Goal: Transaction & Acquisition: Purchase product/service

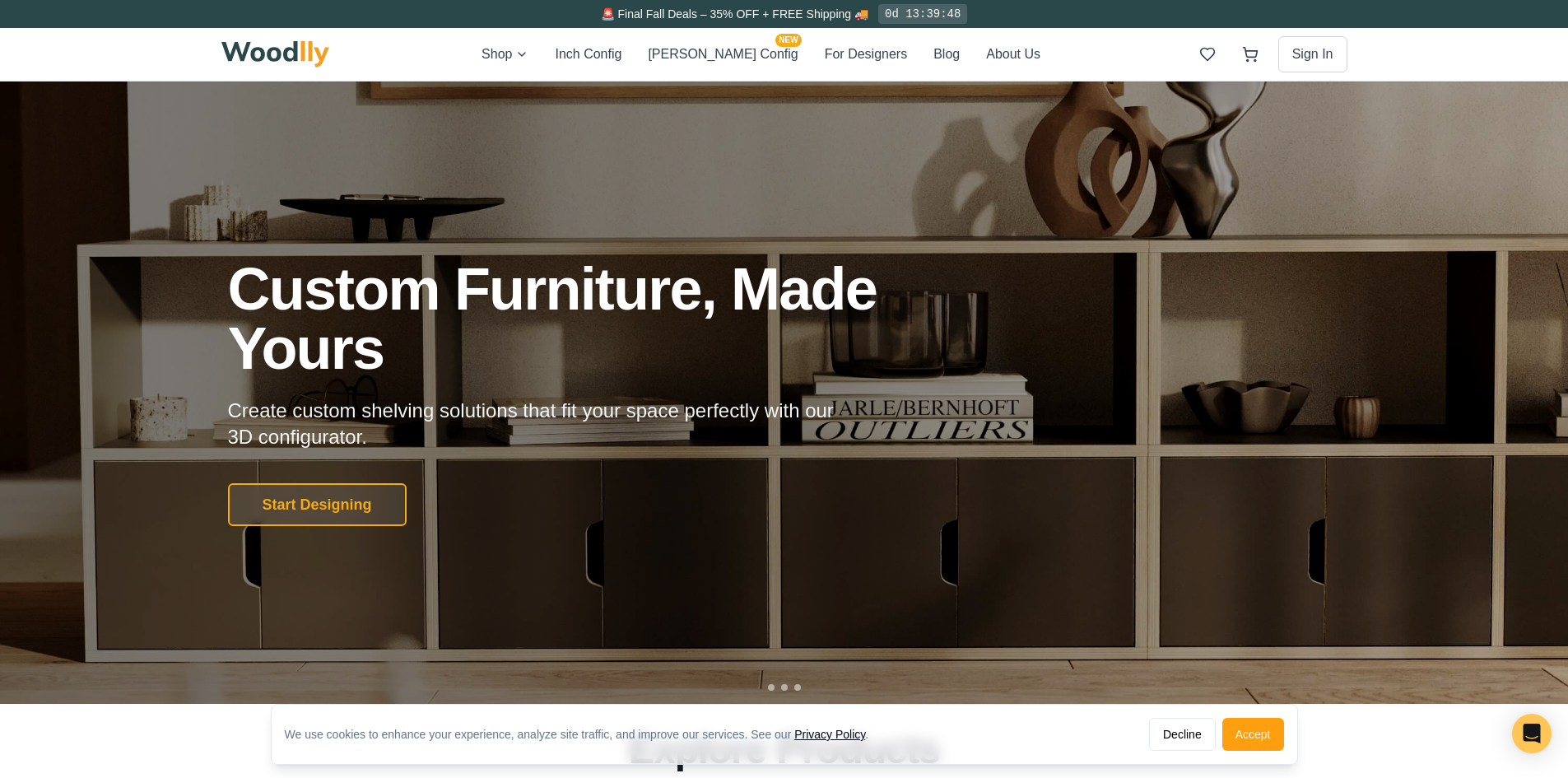
click at [515, 57] on div "Shop Inch Config [PERSON_NAME] Config NEW For Designers Blog About Us Sign In" at bounding box center [784, 54] width 1125 height 53
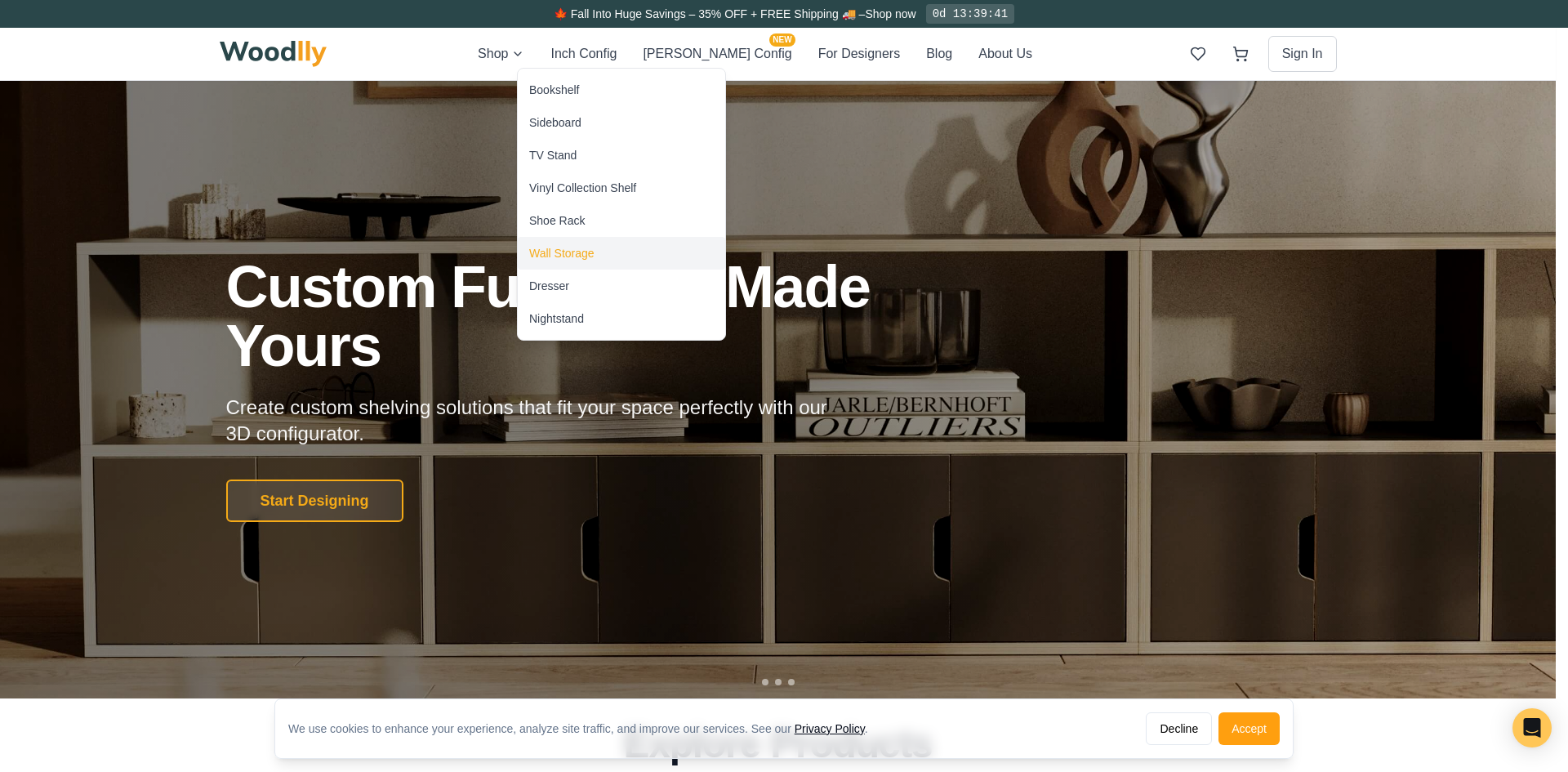
click at [591, 252] on div "Wall Storage" at bounding box center [561, 253] width 66 height 17
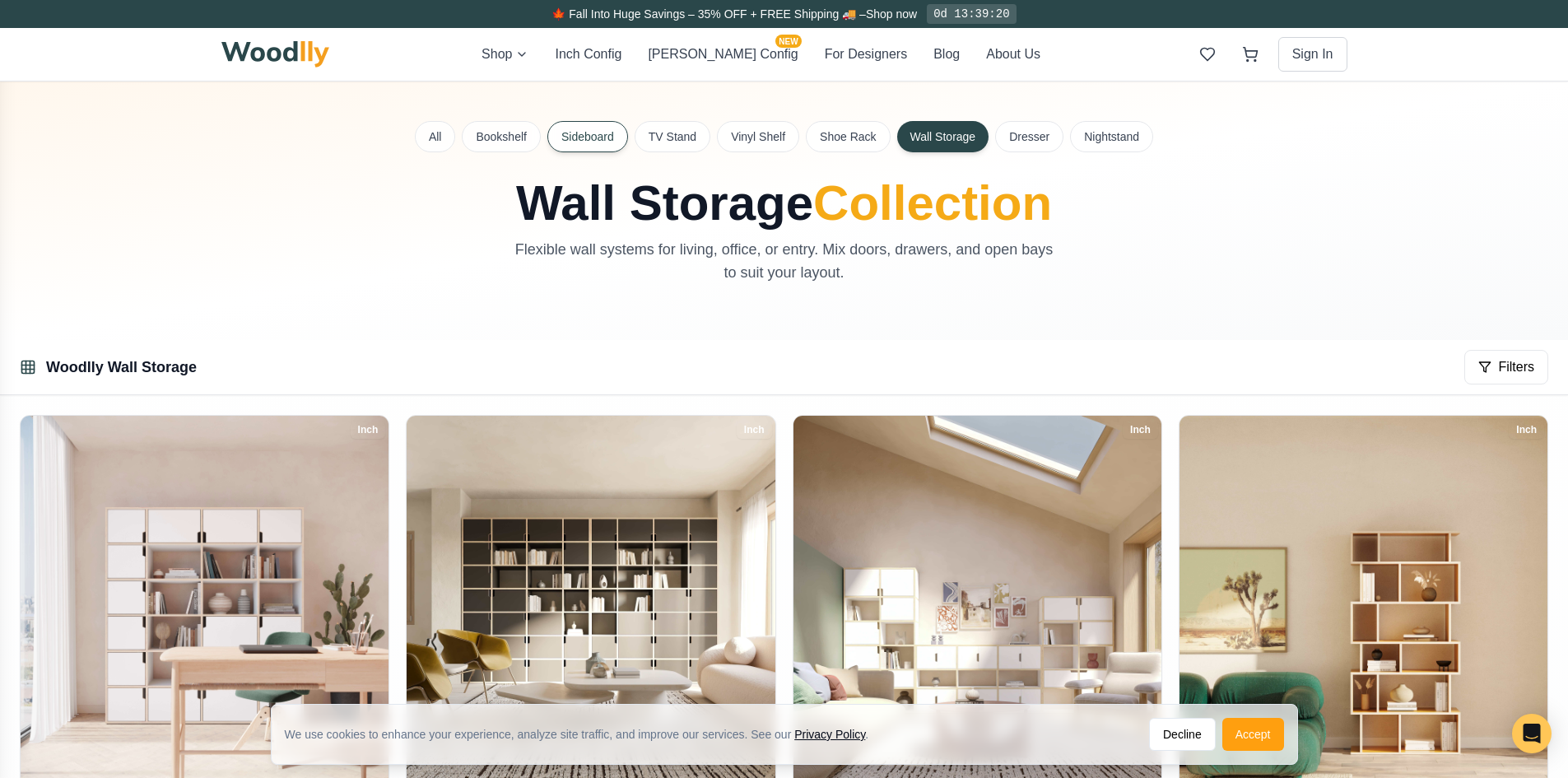
click at [566, 130] on button "Sideboard" at bounding box center [587, 137] width 81 height 32
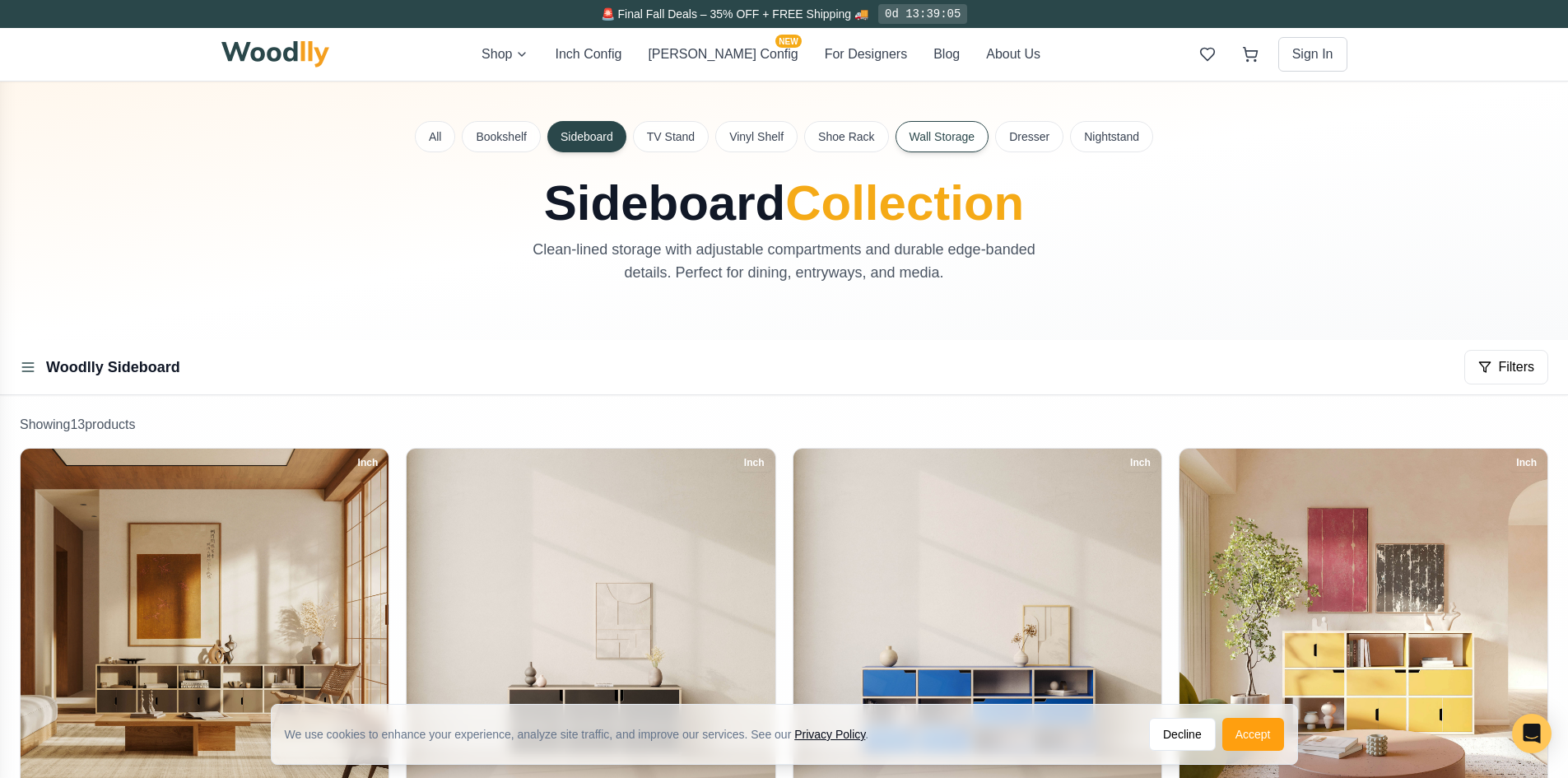
click at [939, 144] on button "Wall Storage" at bounding box center [942, 137] width 94 height 32
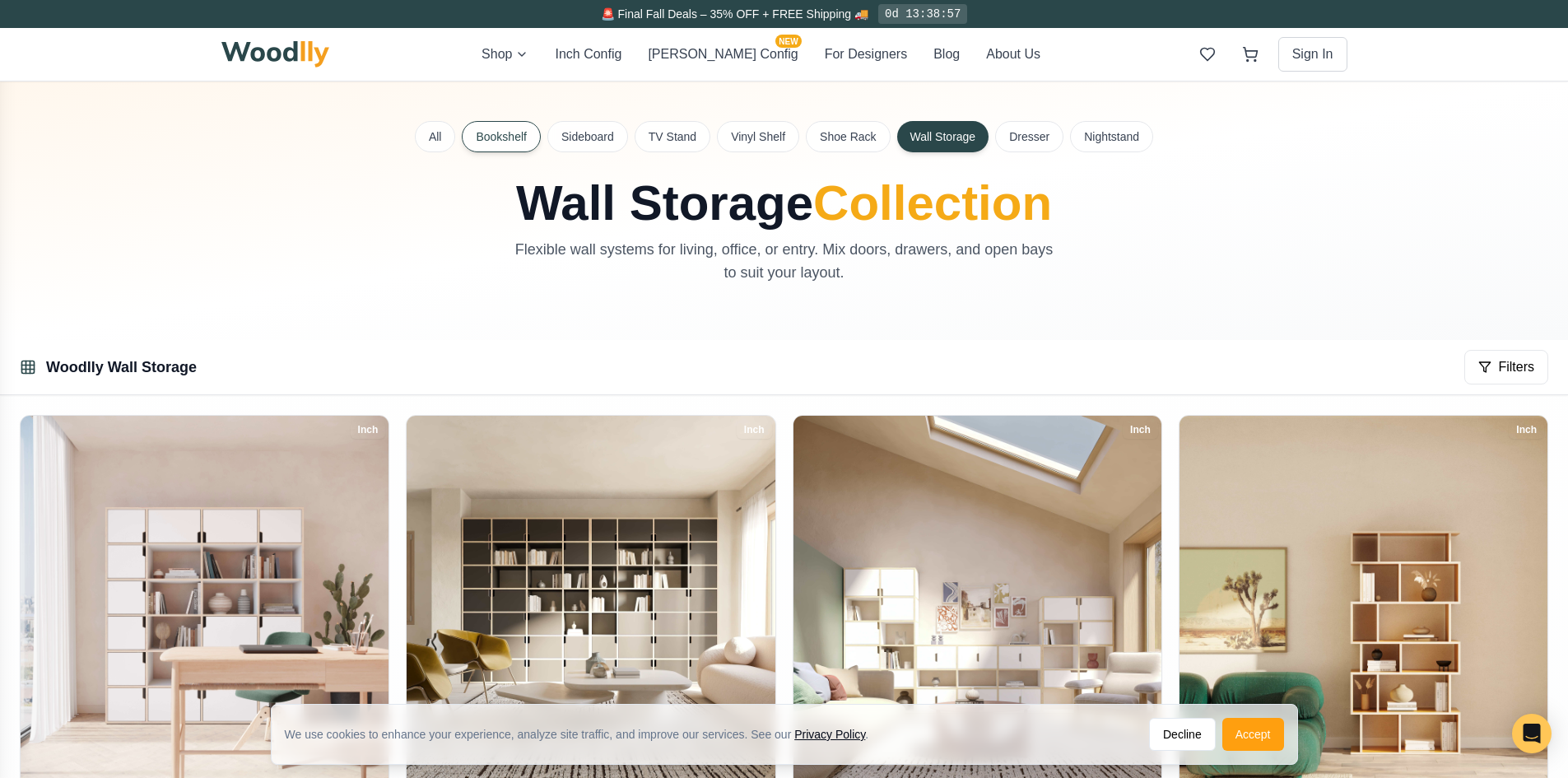
click at [508, 131] on button "Bookshelf" at bounding box center [501, 137] width 78 height 32
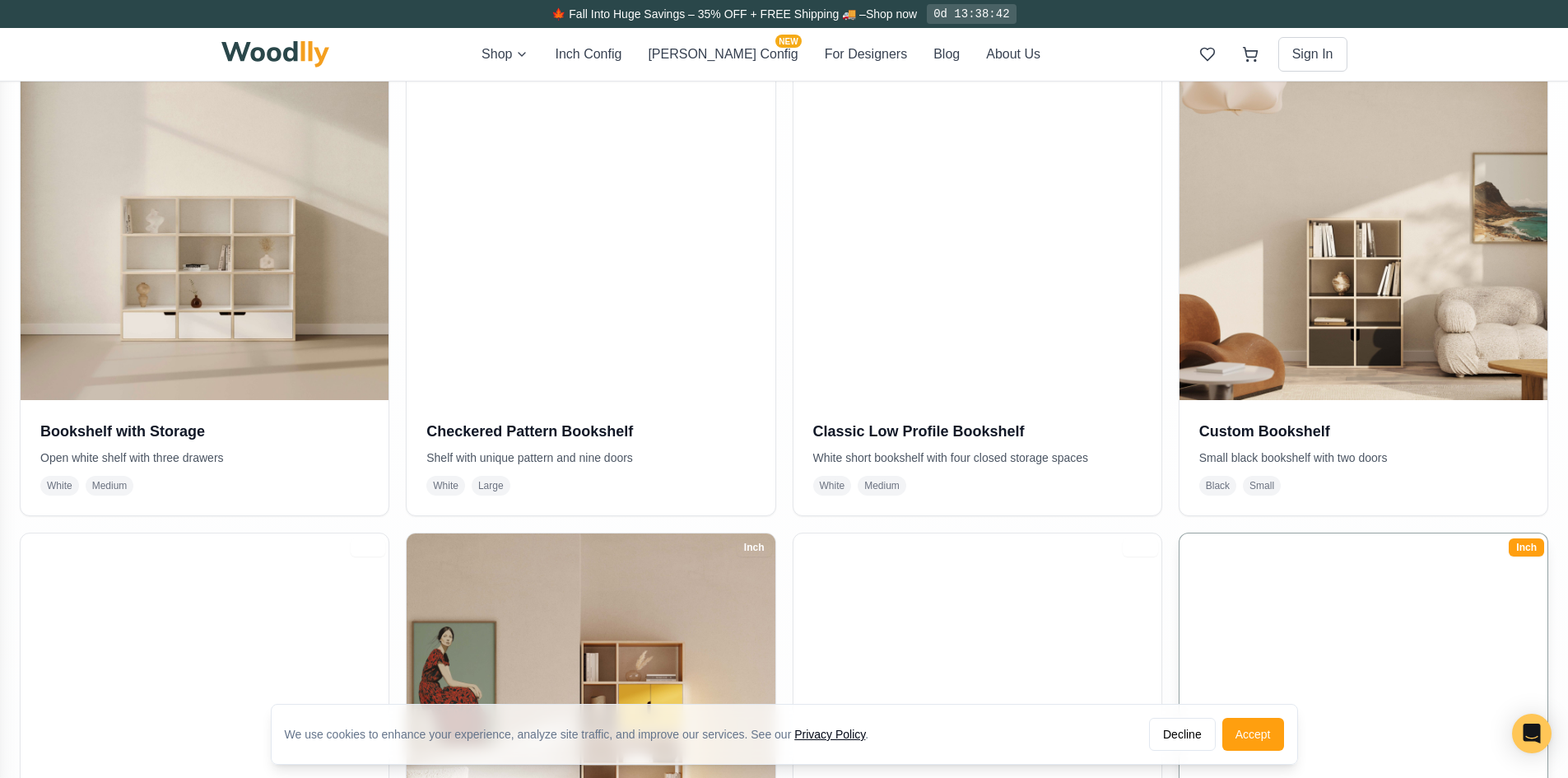
scroll to position [494, 0]
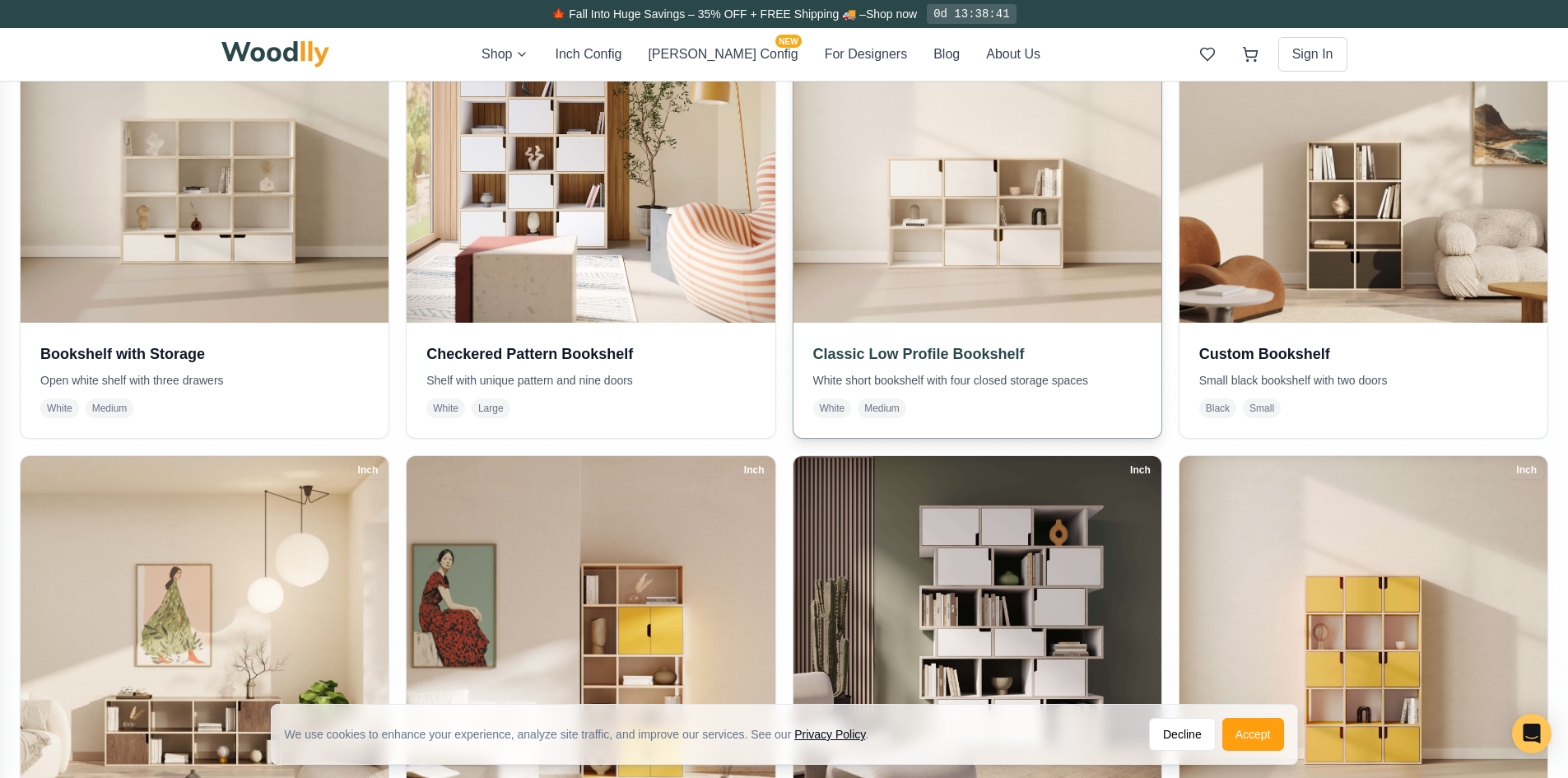
click at [1063, 261] on img at bounding box center [976, 139] width 387 height 387
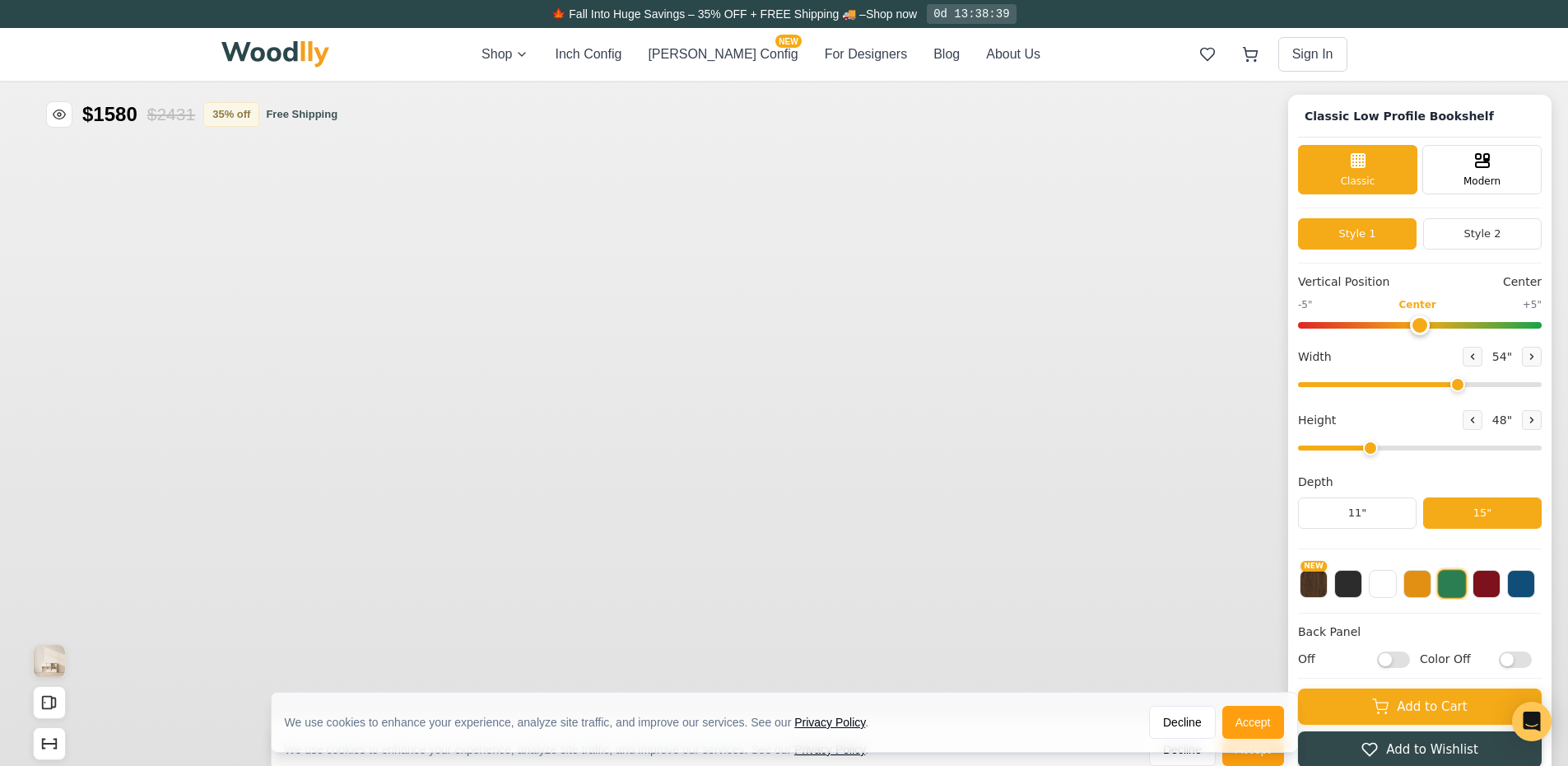
type input "54"
type input "3"
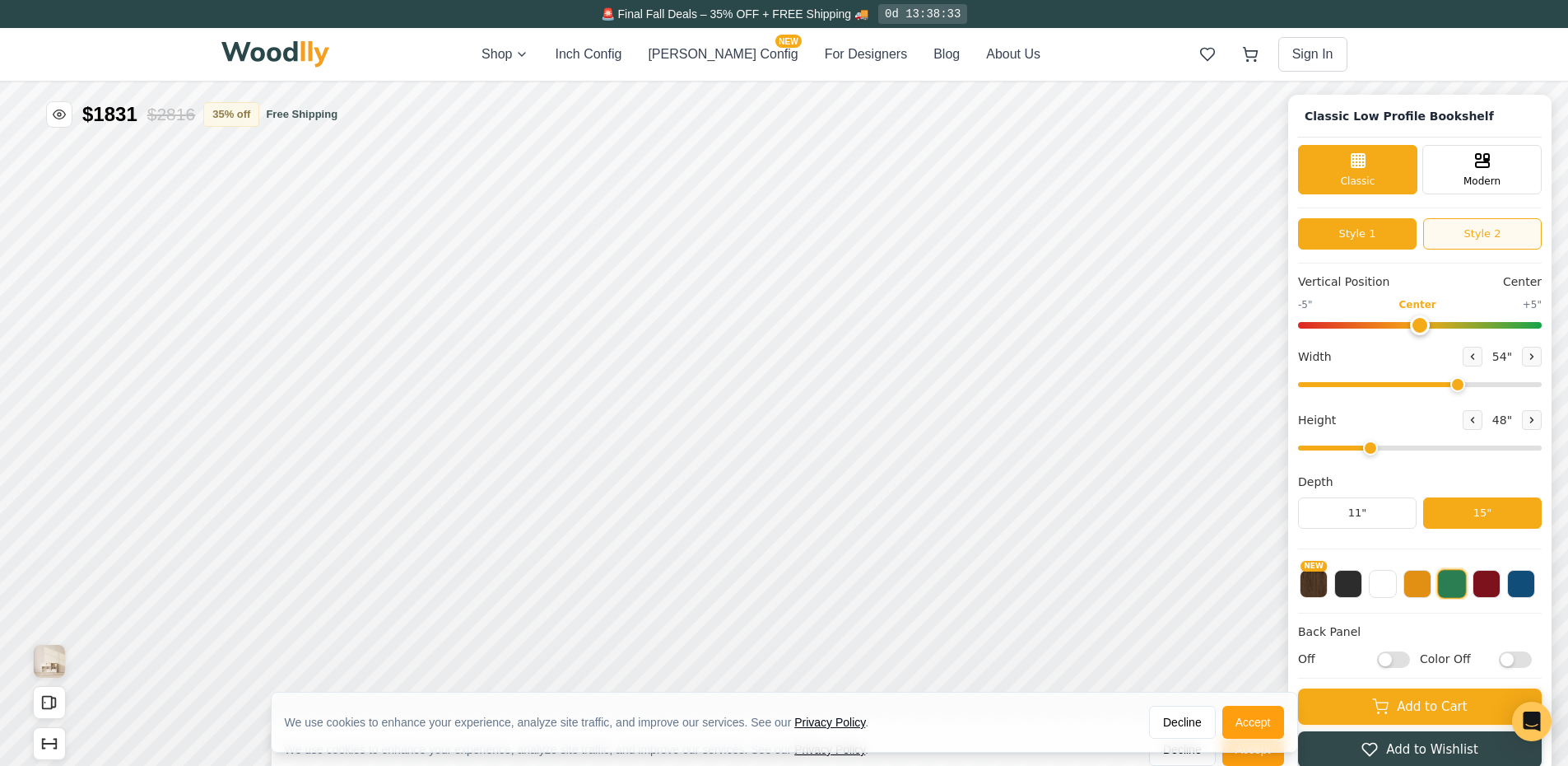
click at [1475, 239] on button "Style 2" at bounding box center [1481, 234] width 118 height 32
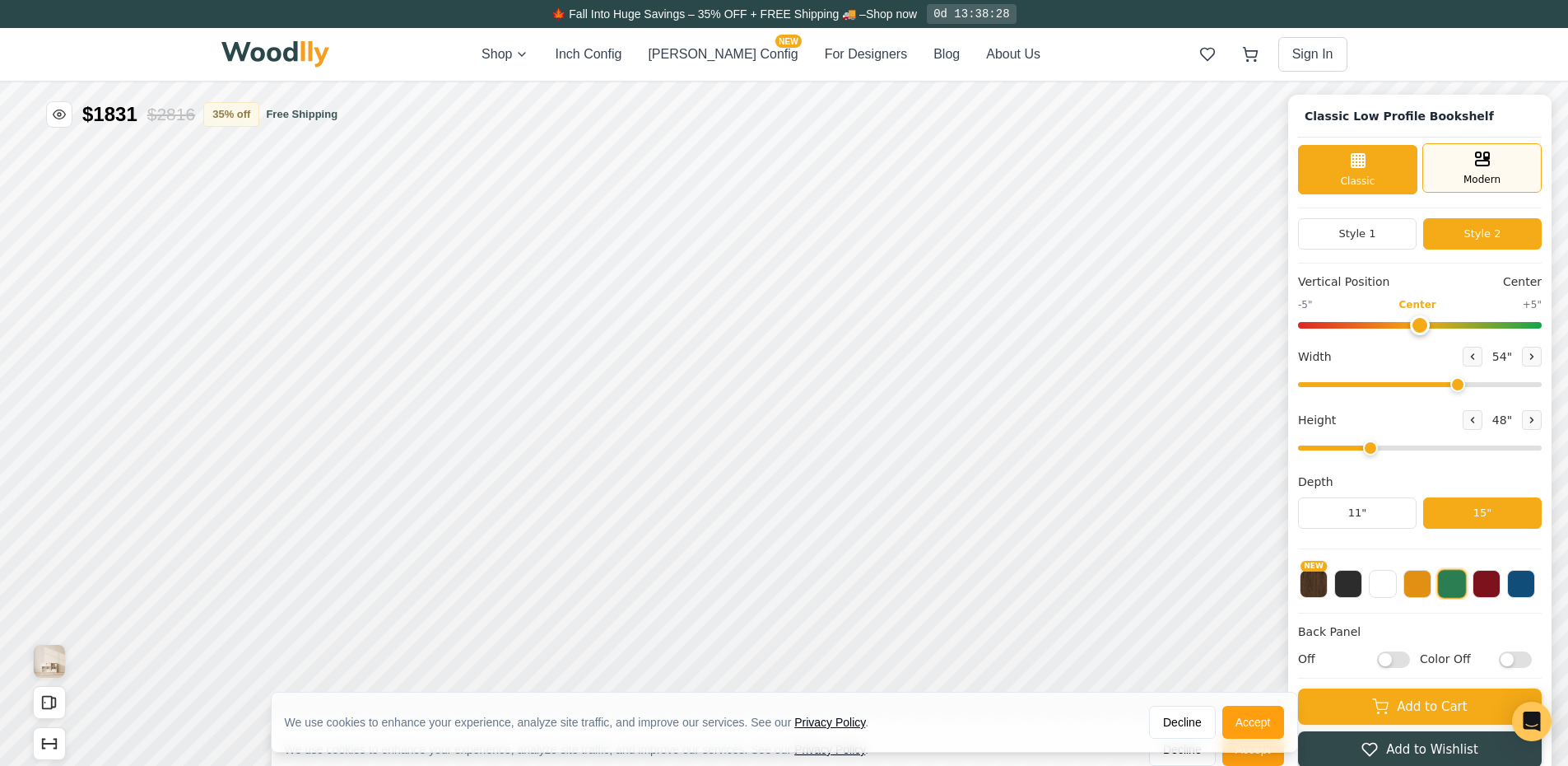
click at [1475, 178] on span "Modern" at bounding box center [1482, 180] width 37 height 15
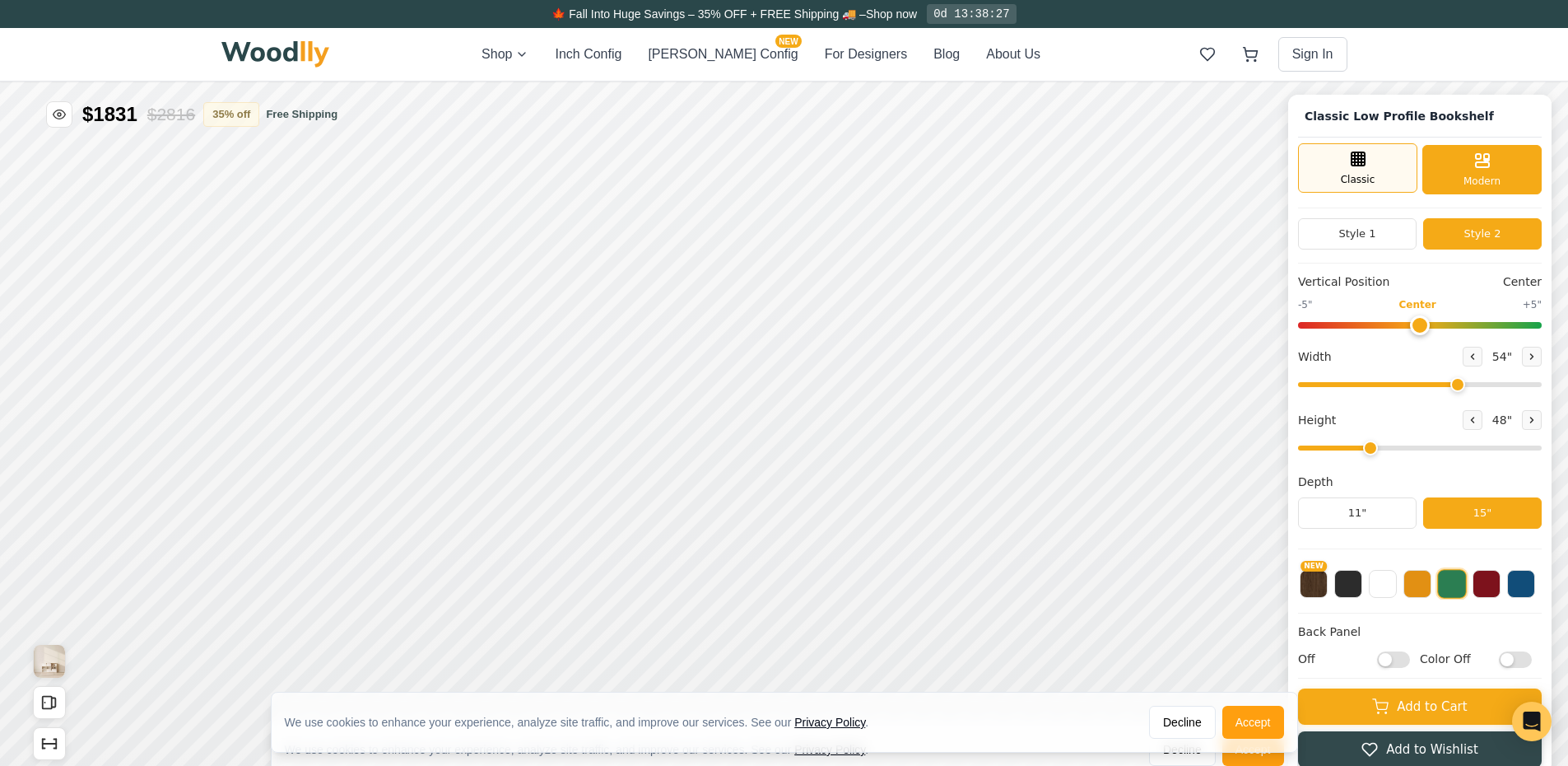
click at [1386, 171] on div "Classic" at bounding box center [1357, 168] width 119 height 49
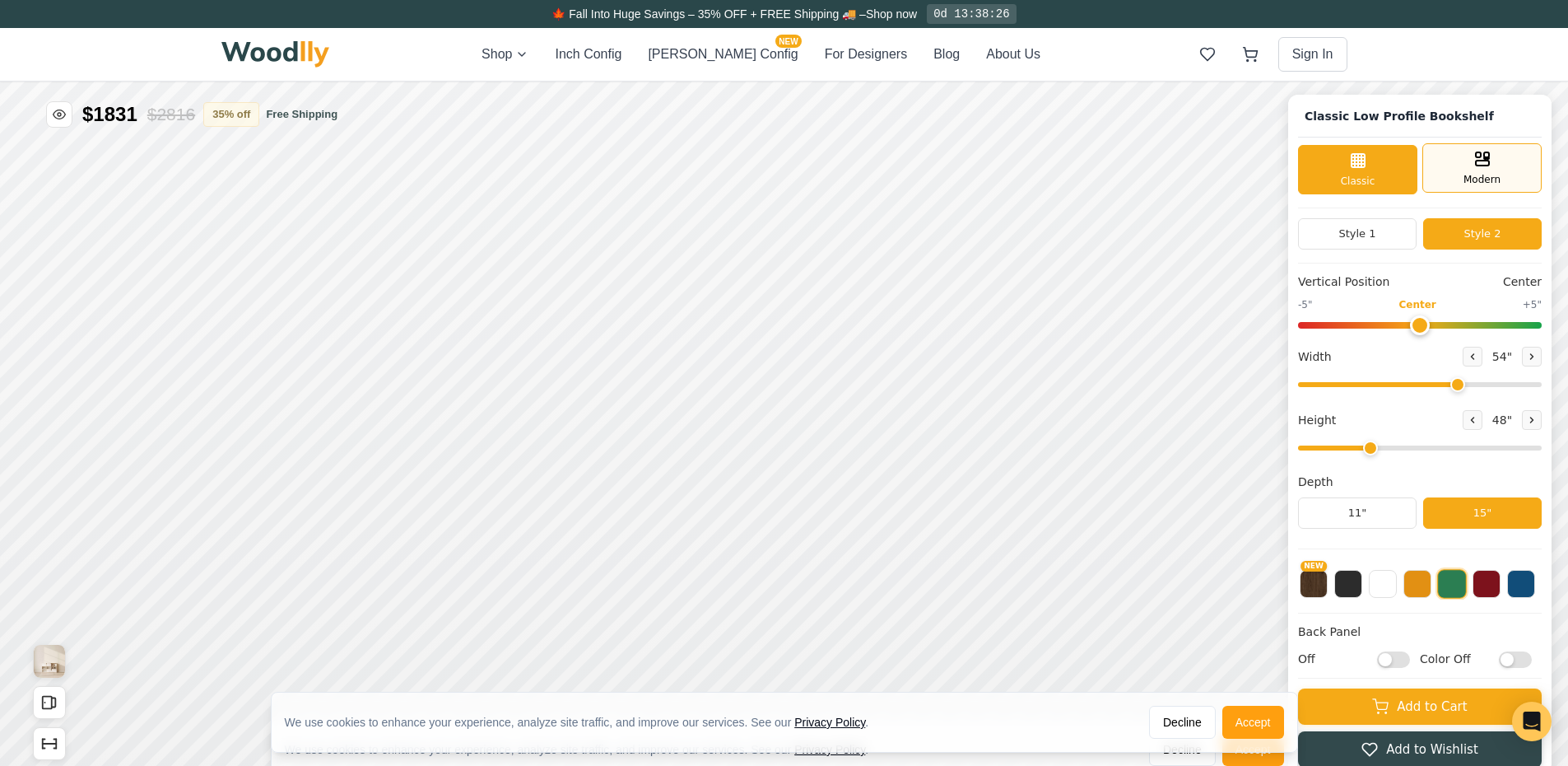
click at [1493, 171] on div "Modern" at bounding box center [1481, 168] width 119 height 49
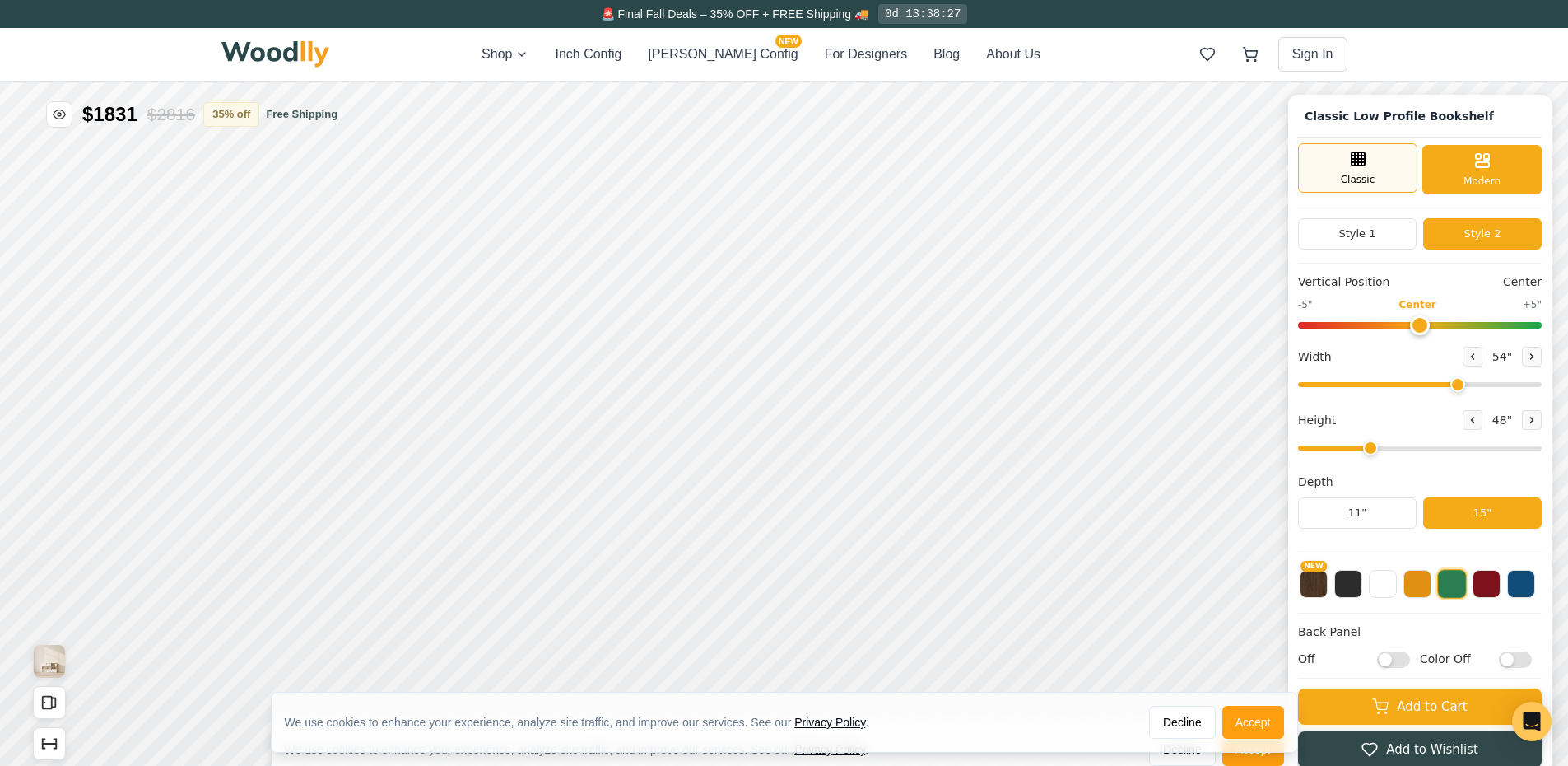
click at [1397, 171] on div "Classic" at bounding box center [1357, 168] width 119 height 49
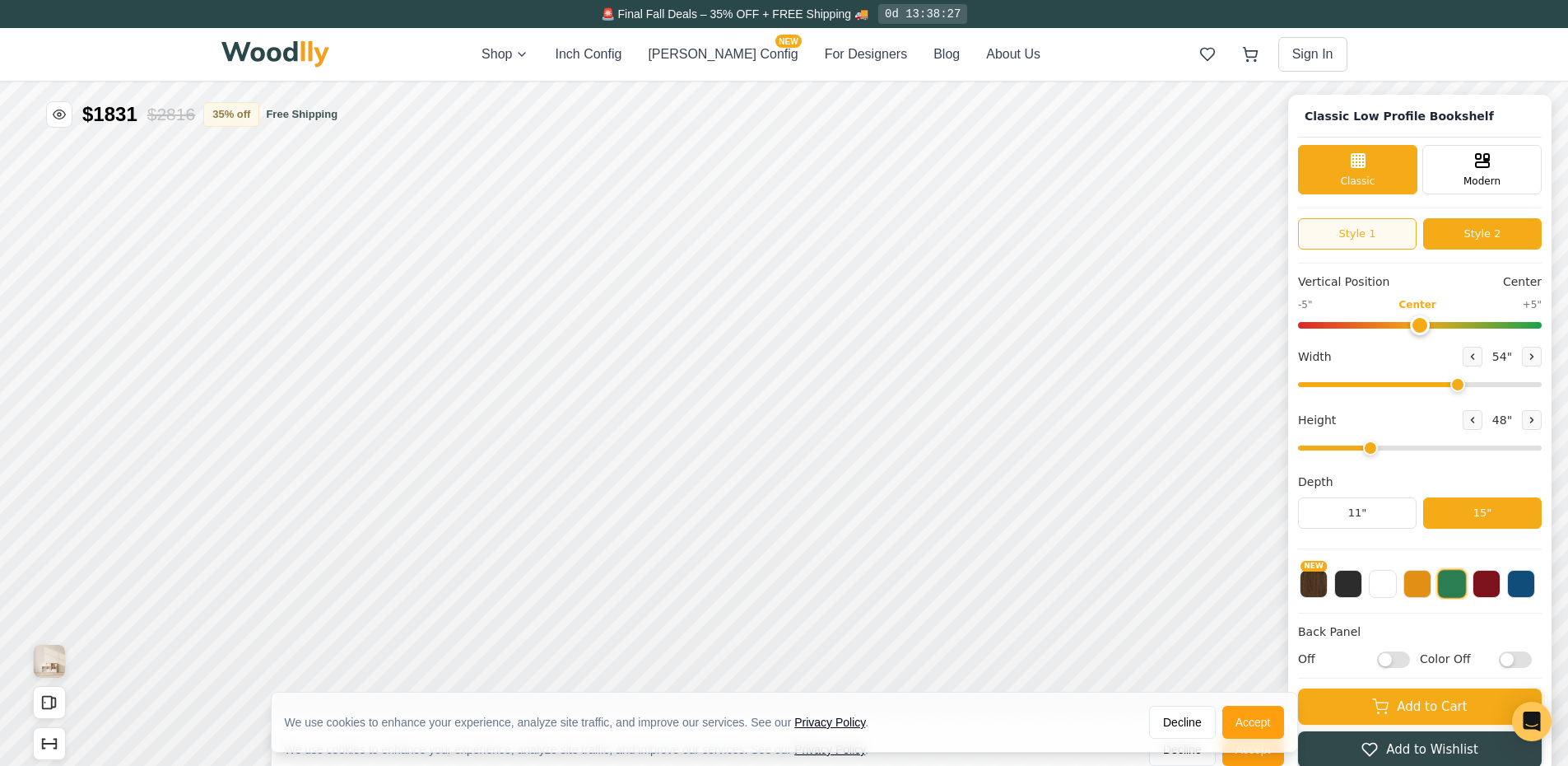
click at [1365, 237] on button "Style 1" at bounding box center [1357, 234] width 118 height 32
click at [1465, 235] on button "Style 2" at bounding box center [1481, 234] width 118 height 32
click at [1403, 231] on button "Style 1" at bounding box center [1357, 234] width 118 height 32
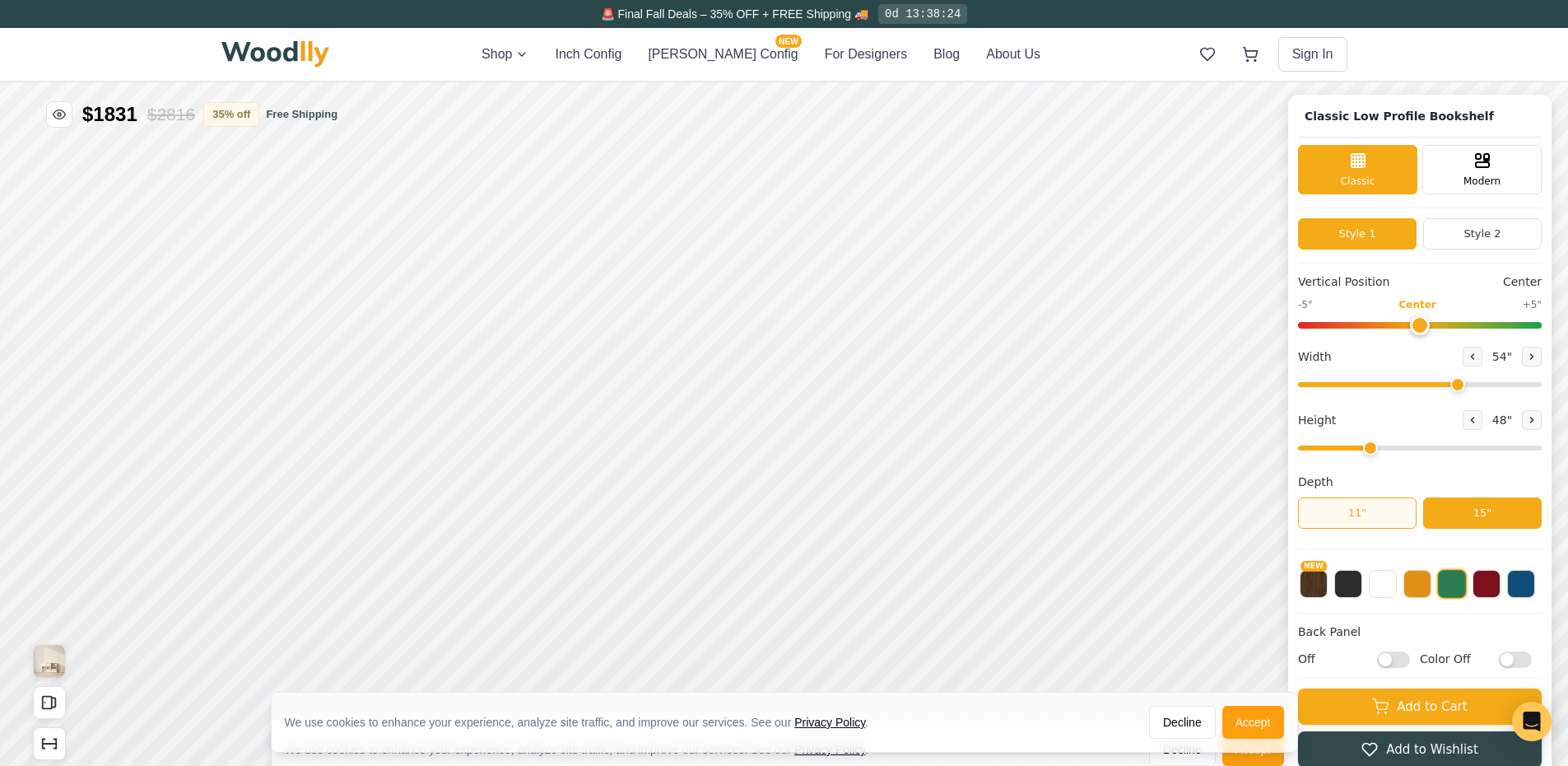
click at [1394, 520] on button "11"" at bounding box center [1357, 513] width 118 height 32
click at [1439, 515] on button "15"" at bounding box center [1481, 513] width 118 height 32
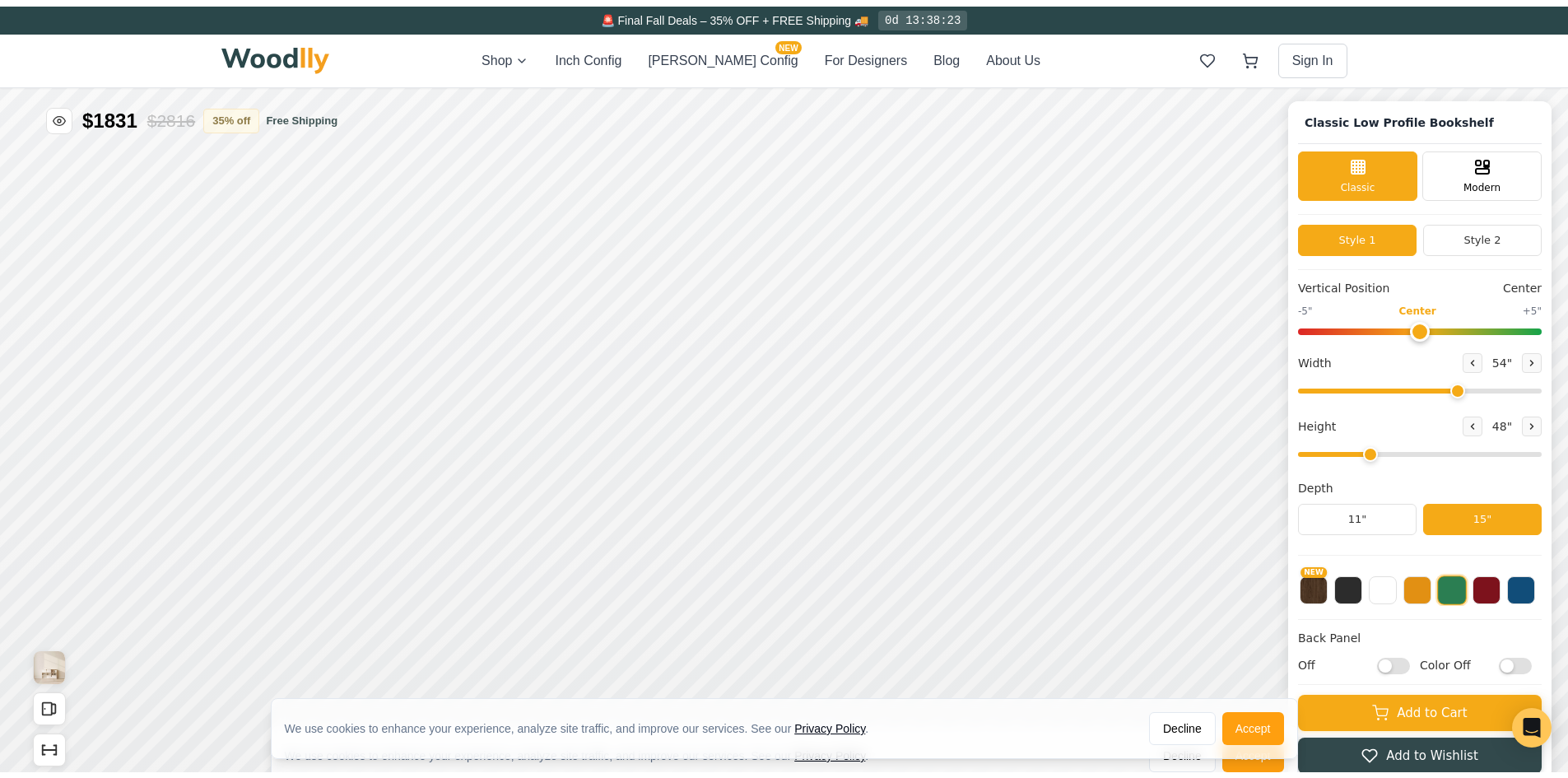
scroll to position [6, 0]
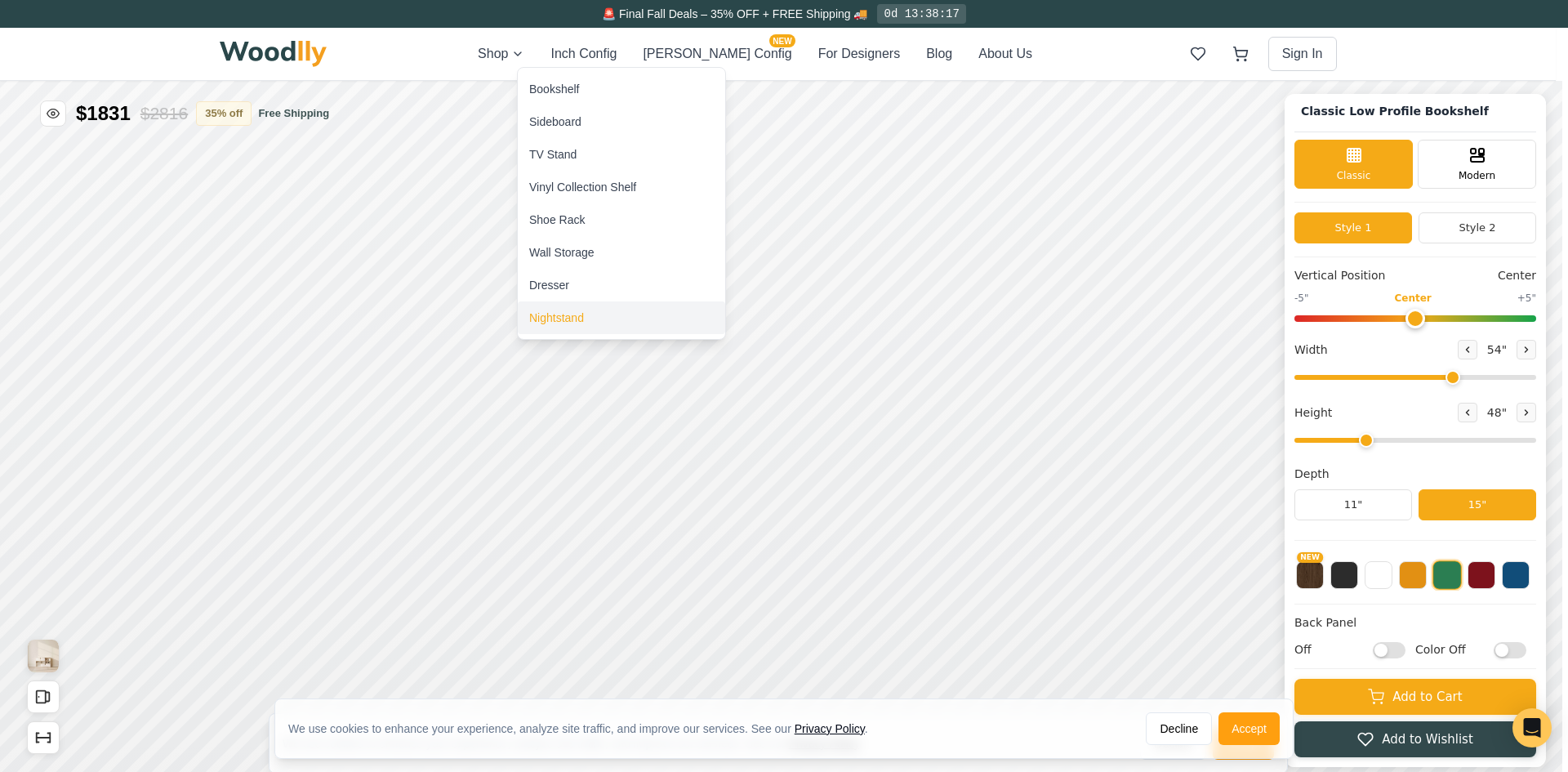
click at [604, 321] on div "Nightstand" at bounding box center [621, 317] width 207 height 32
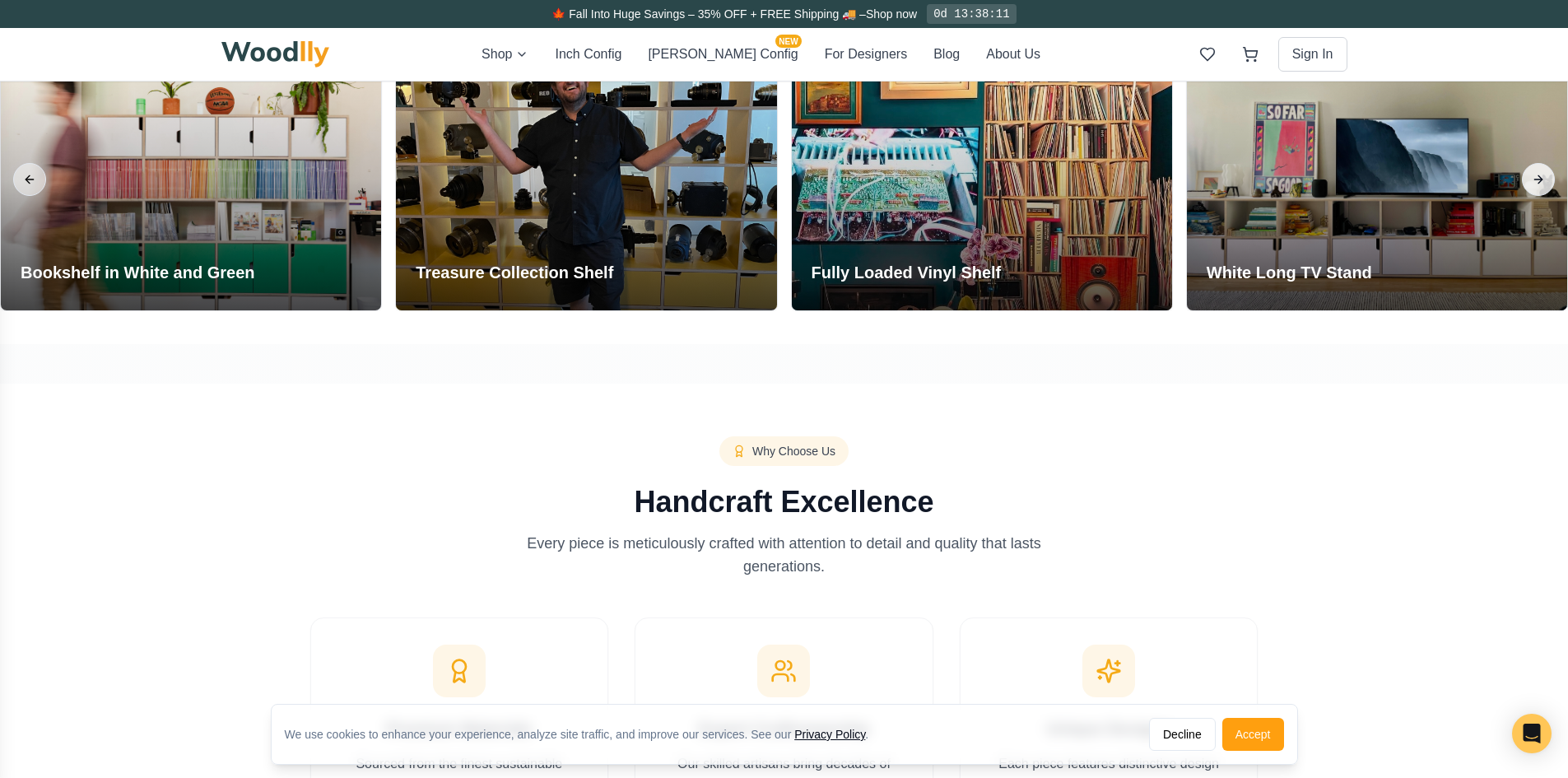
scroll to position [906, 0]
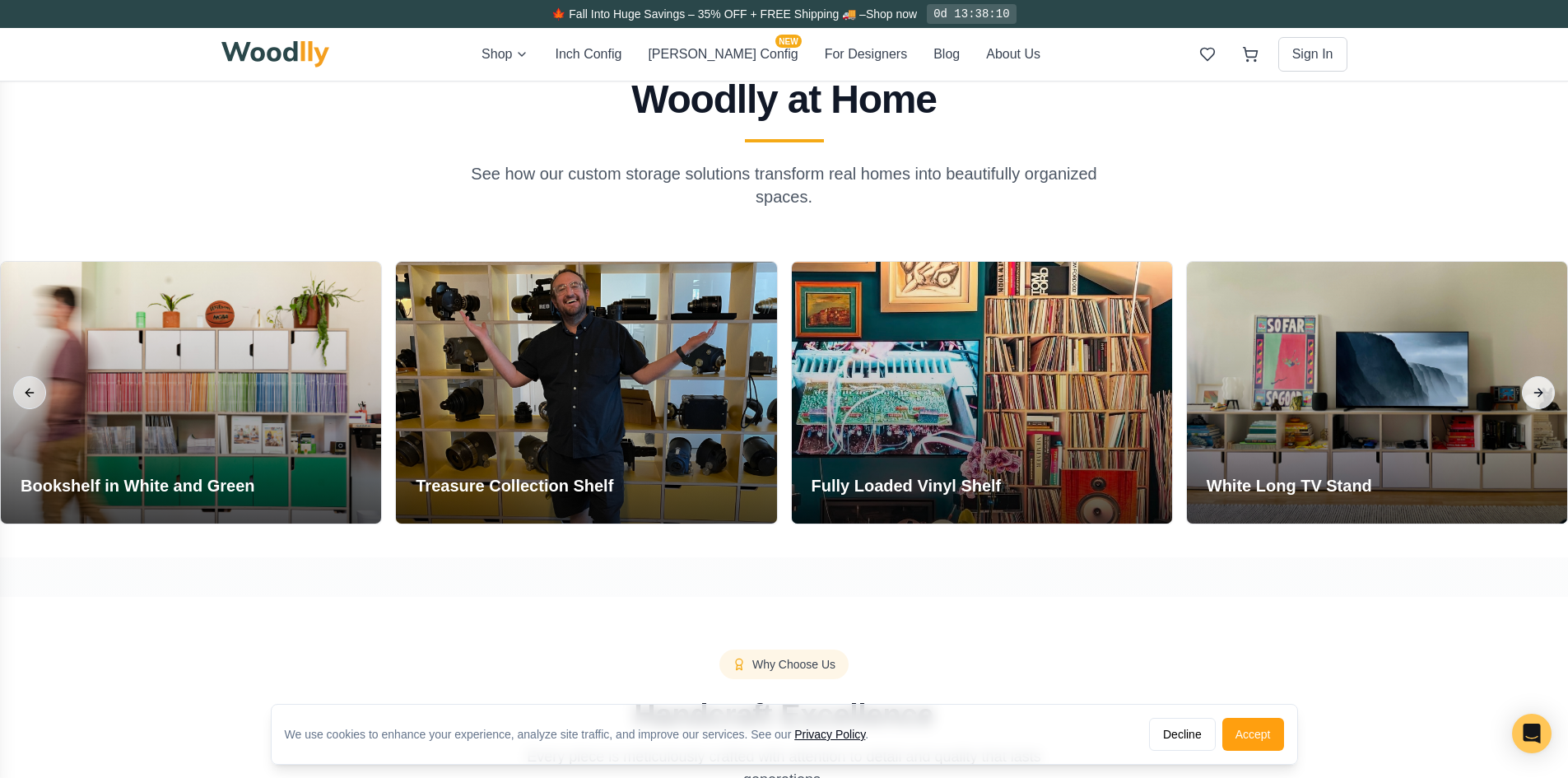
click at [1539, 382] on button "Next slide" at bounding box center [1537, 392] width 33 height 33
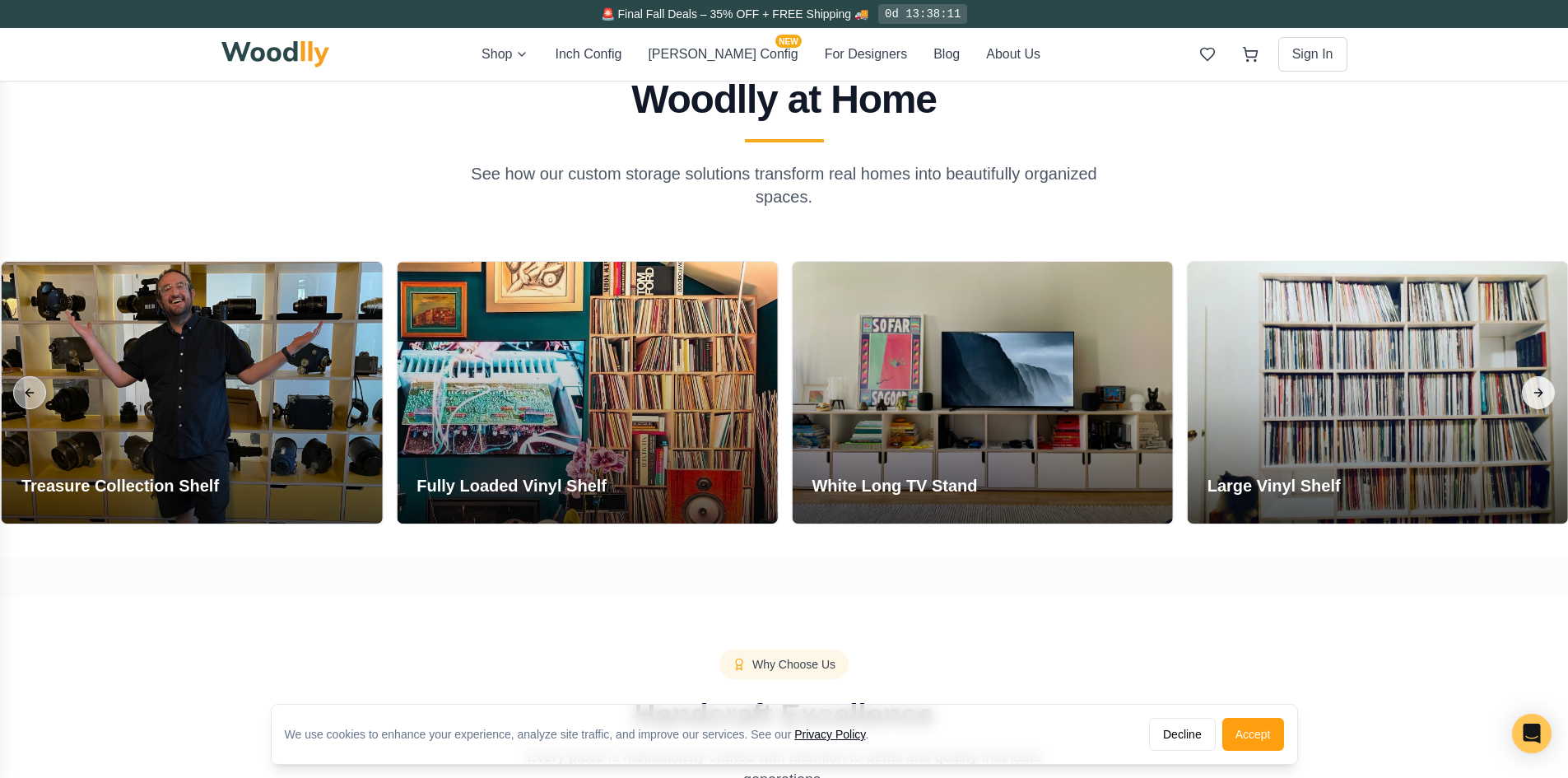
click at [1539, 382] on button "Next slide" at bounding box center [1537, 392] width 33 height 33
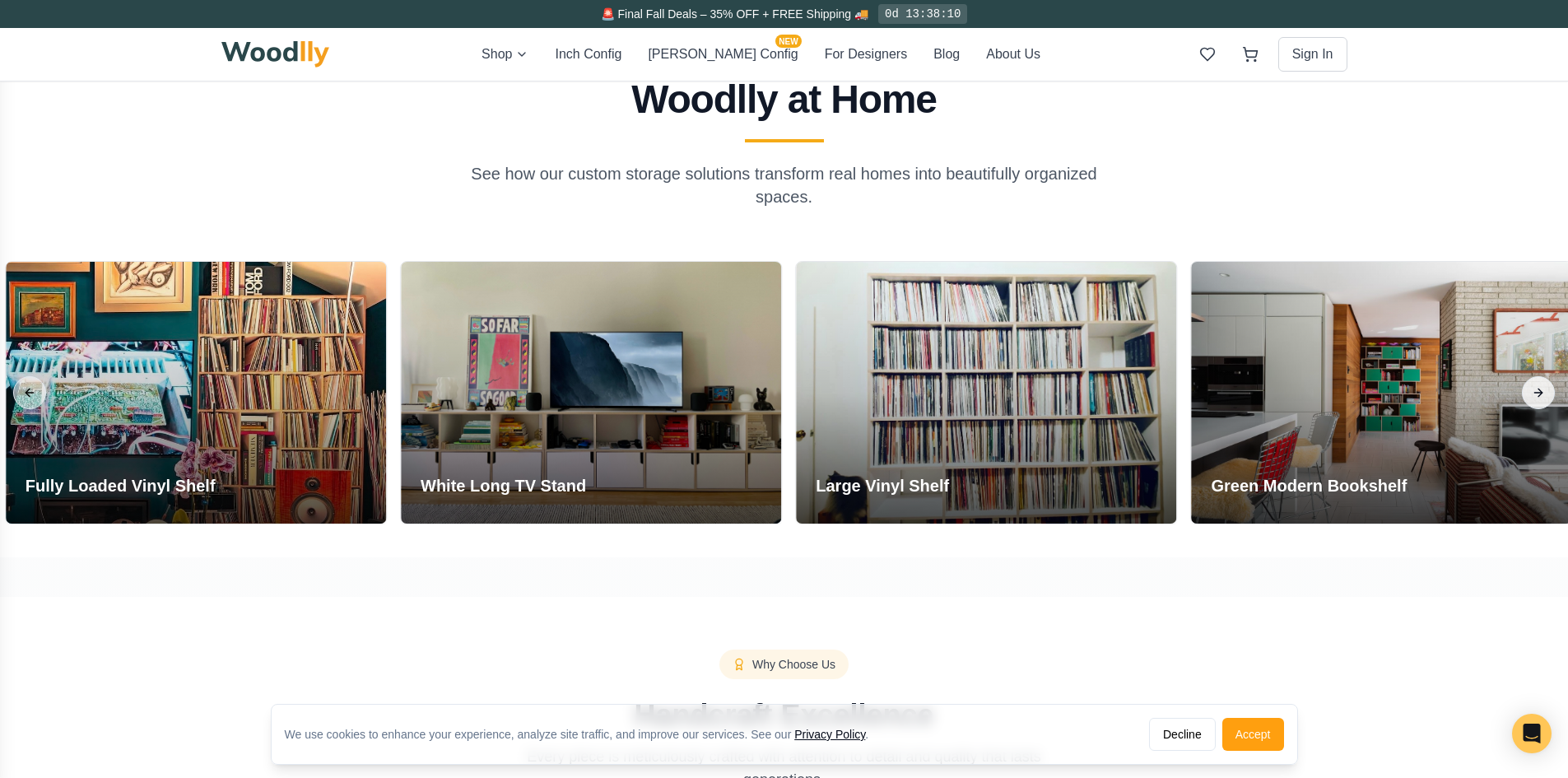
click at [1539, 383] on button "Next slide" at bounding box center [1537, 392] width 33 height 33
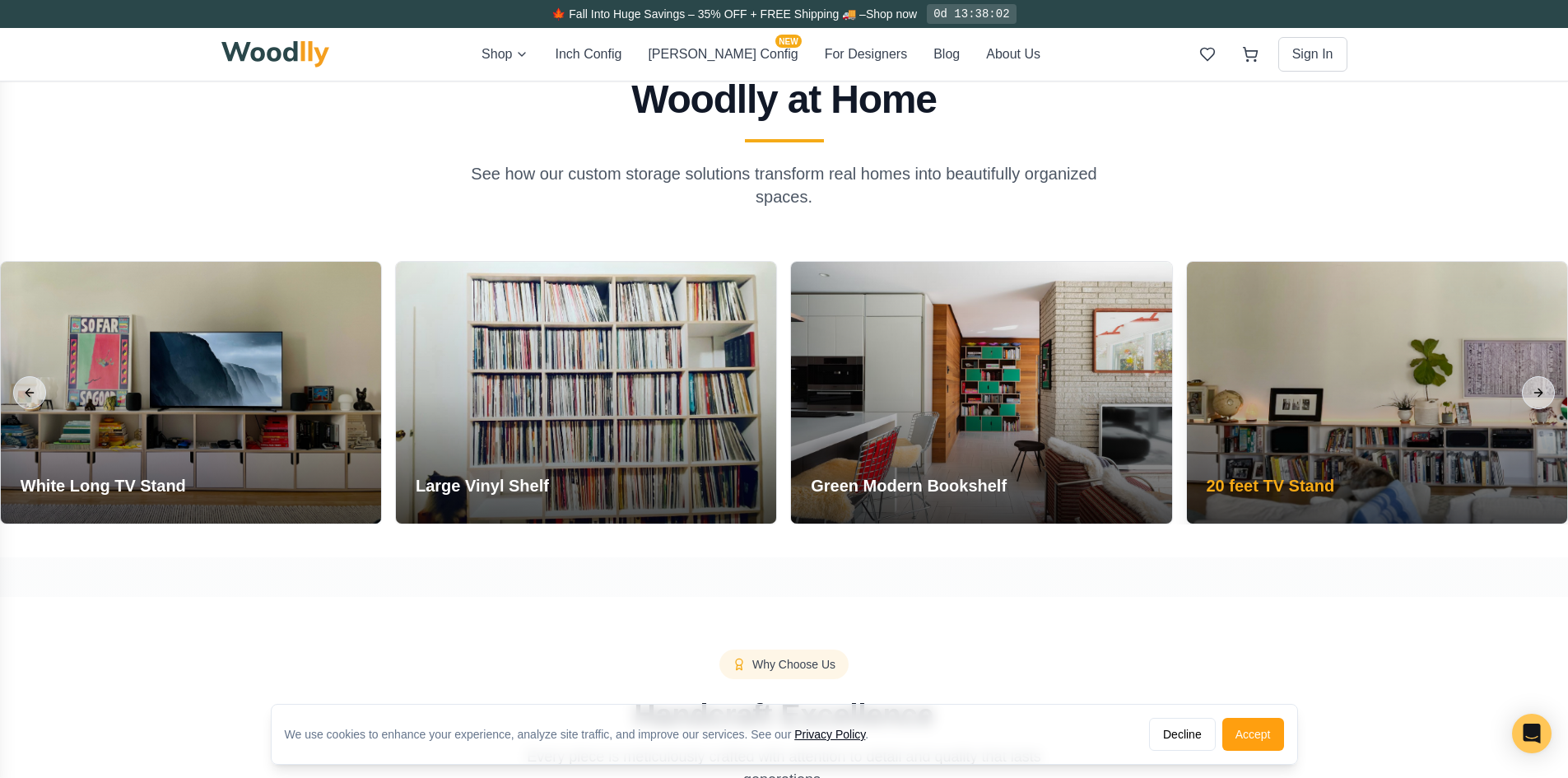
click at [1519, 397] on div at bounding box center [1377, 392] width 380 height 262
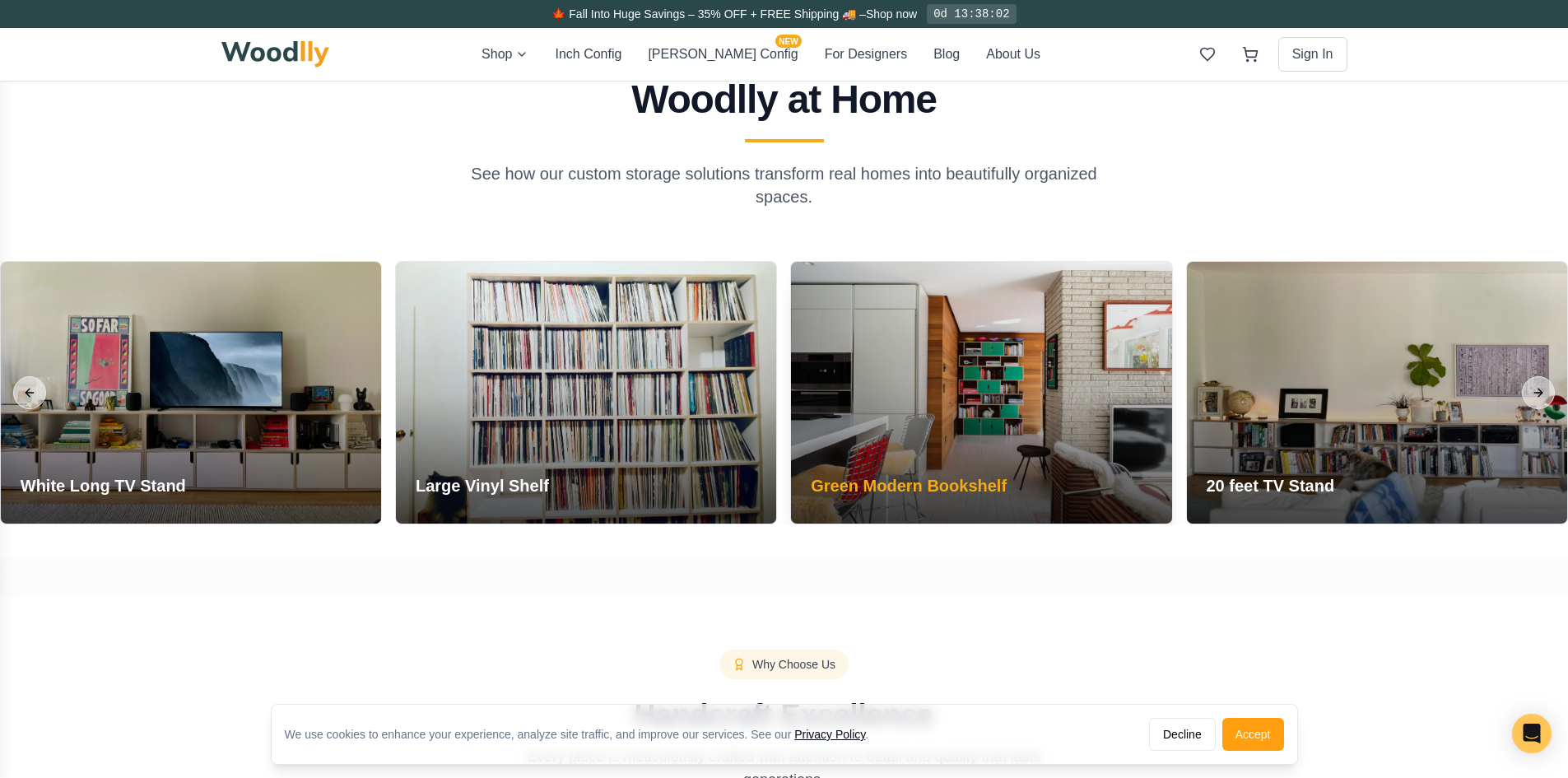
click at [1021, 449] on div at bounding box center [981, 392] width 380 height 262
click at [1029, 302] on div at bounding box center [981, 392] width 380 height 262
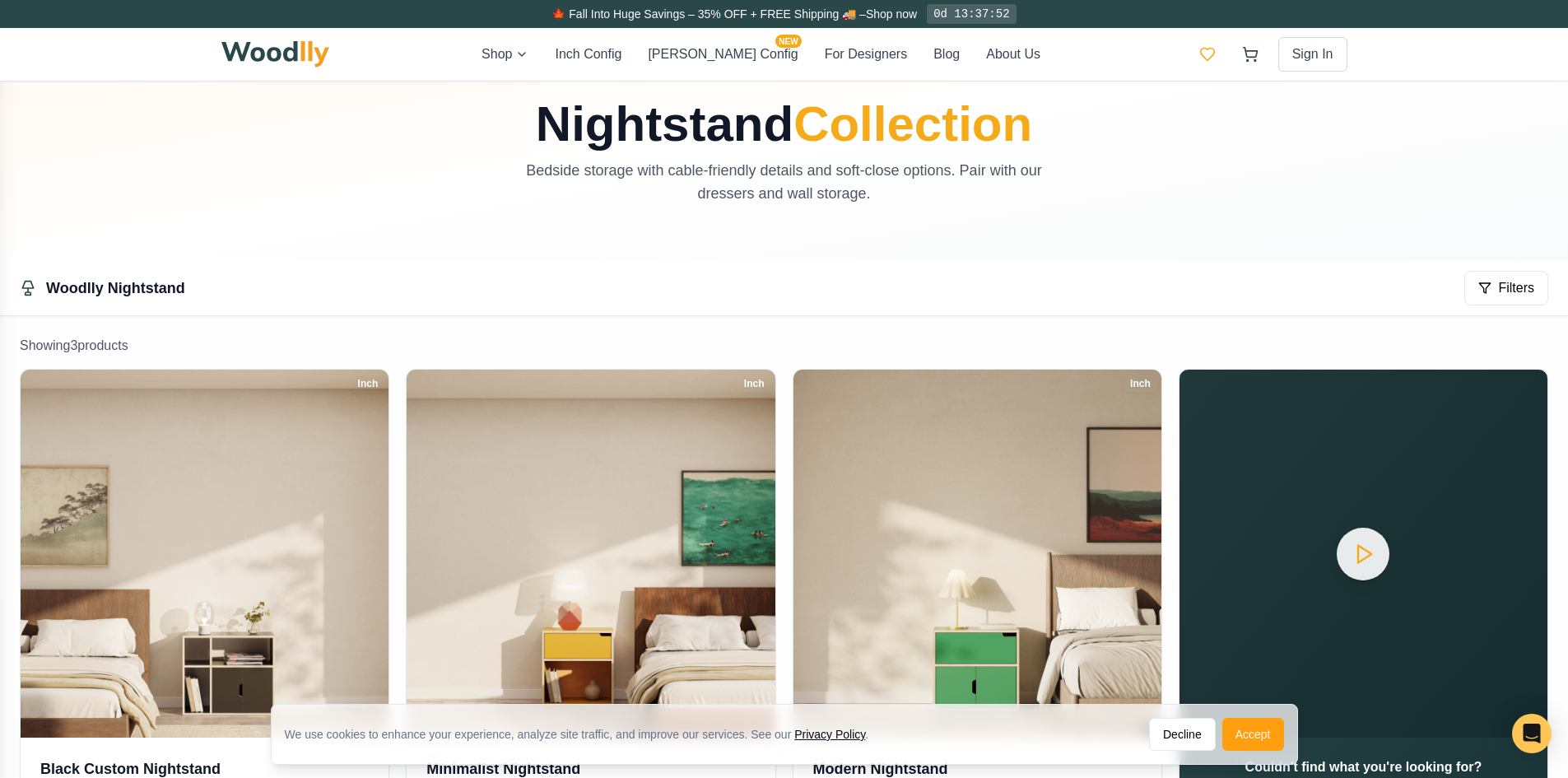
scroll to position [0, 0]
